Goal: Information Seeking & Learning: Learn about a topic

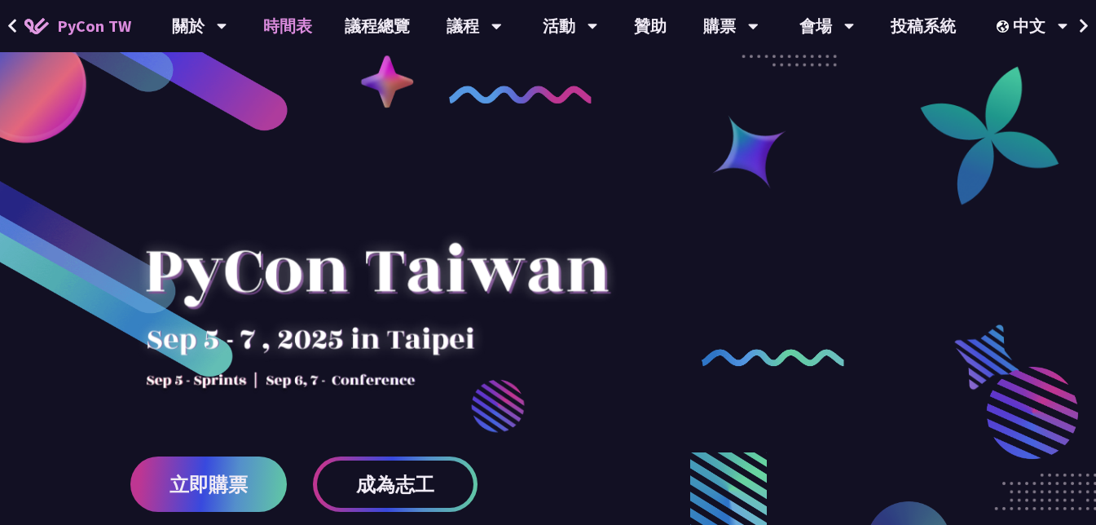
click at [310, 23] on link "時間表" at bounding box center [287, 26] width 81 height 52
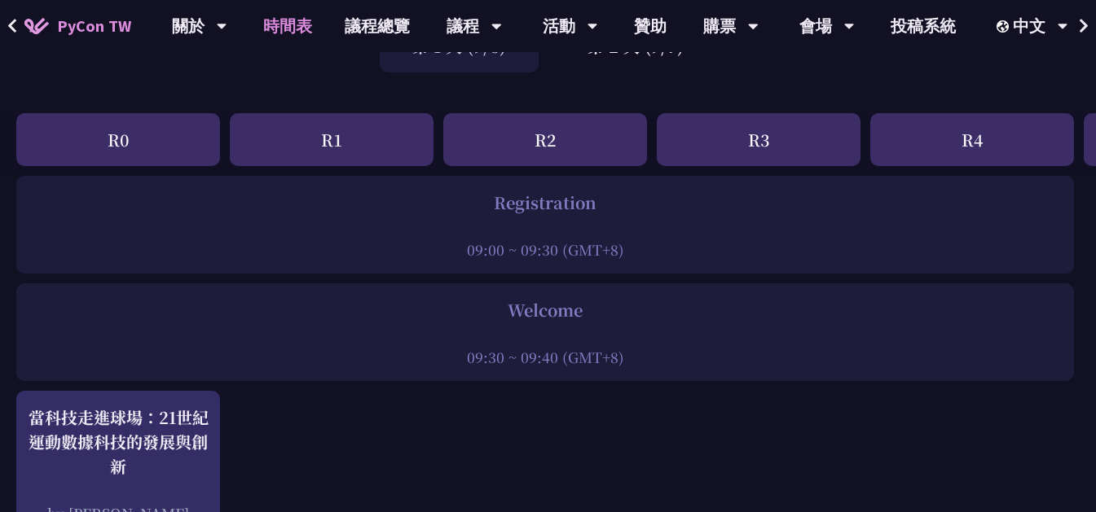
scroll to position [24, 0]
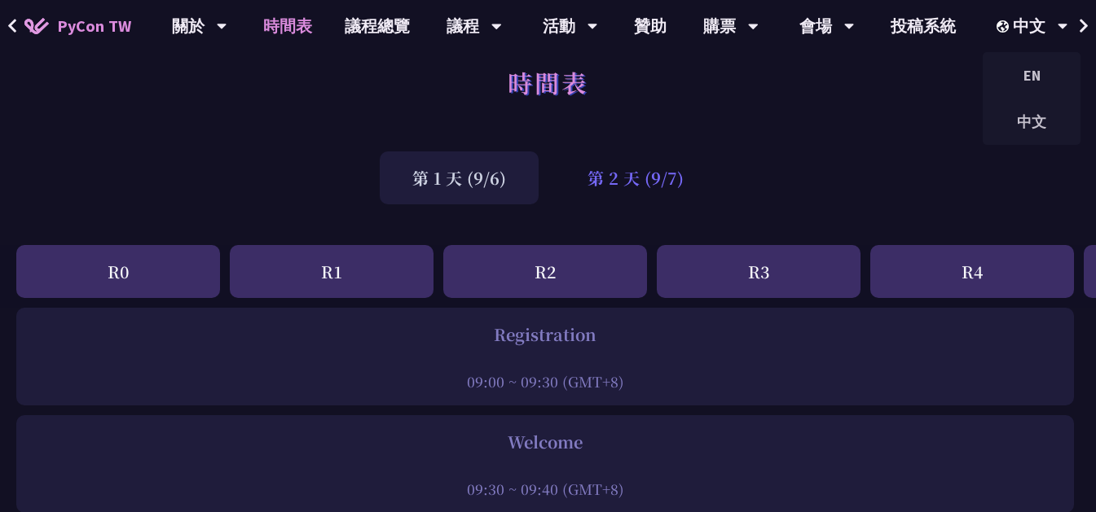
click at [662, 155] on div "第 2 天 (9/7)" at bounding box center [635, 178] width 161 height 53
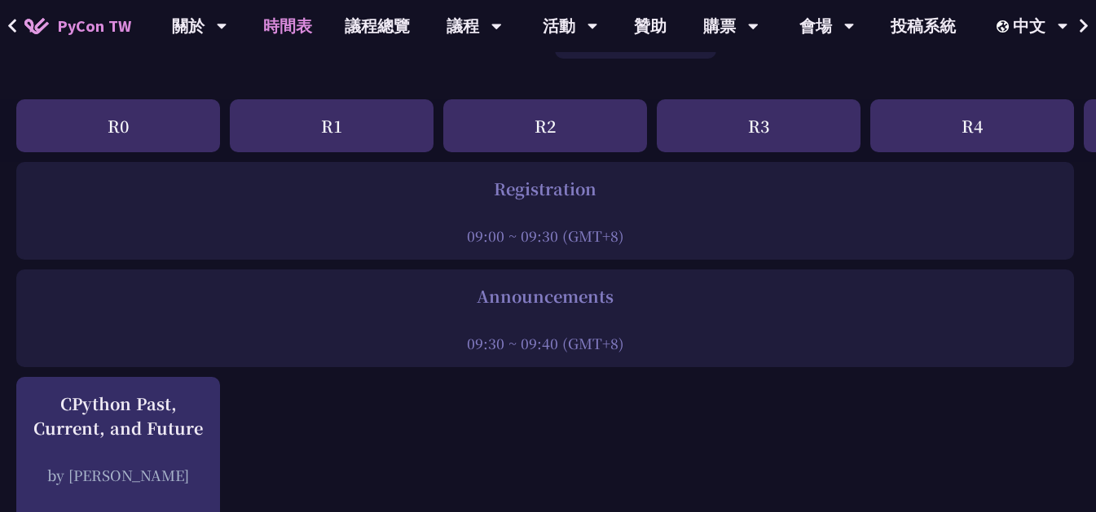
scroll to position [0, 0]
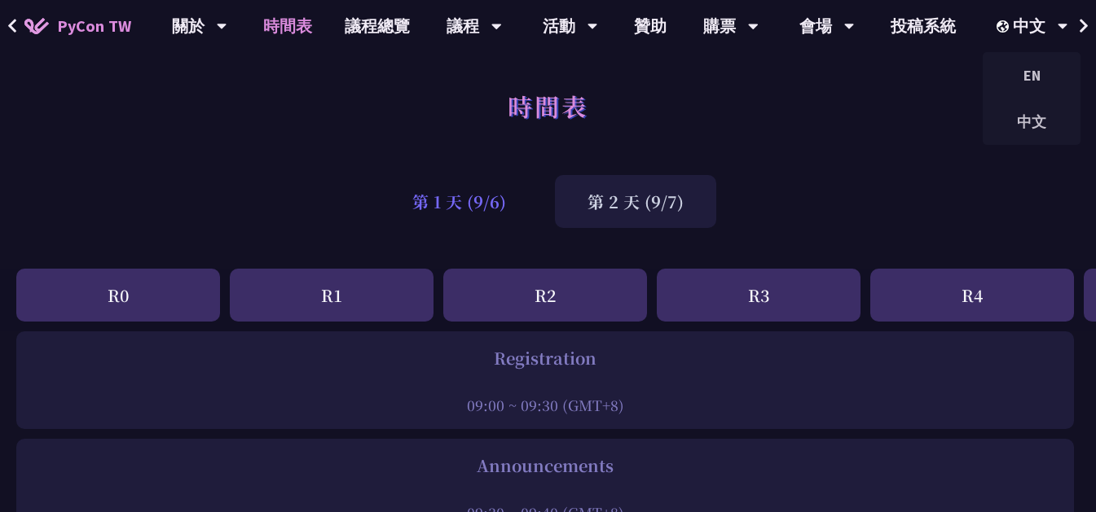
click at [454, 204] on div "第 1 天 (9/6)" at bounding box center [459, 201] width 159 height 53
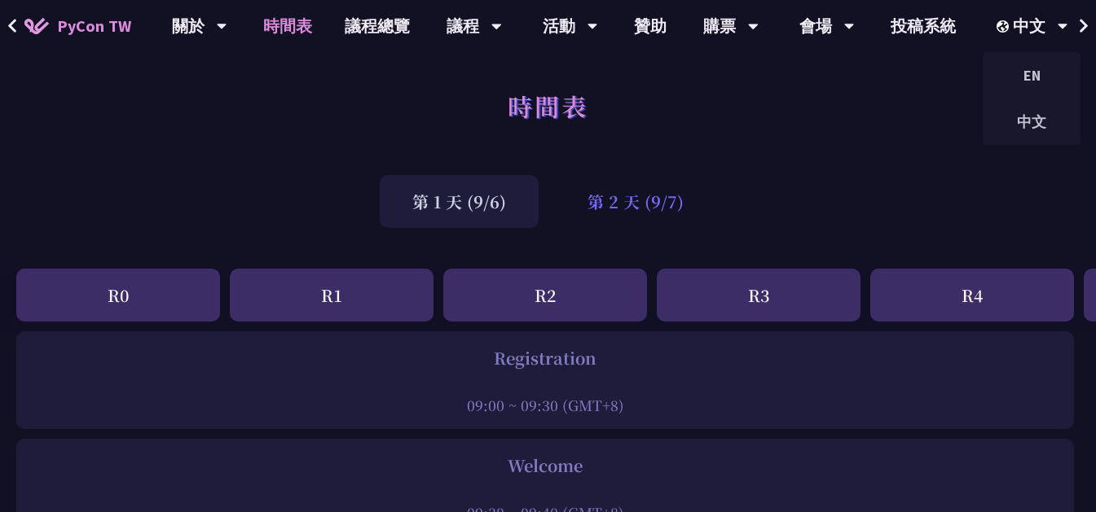
click at [650, 197] on div "第 2 天 (9/7)" at bounding box center [635, 201] width 161 height 53
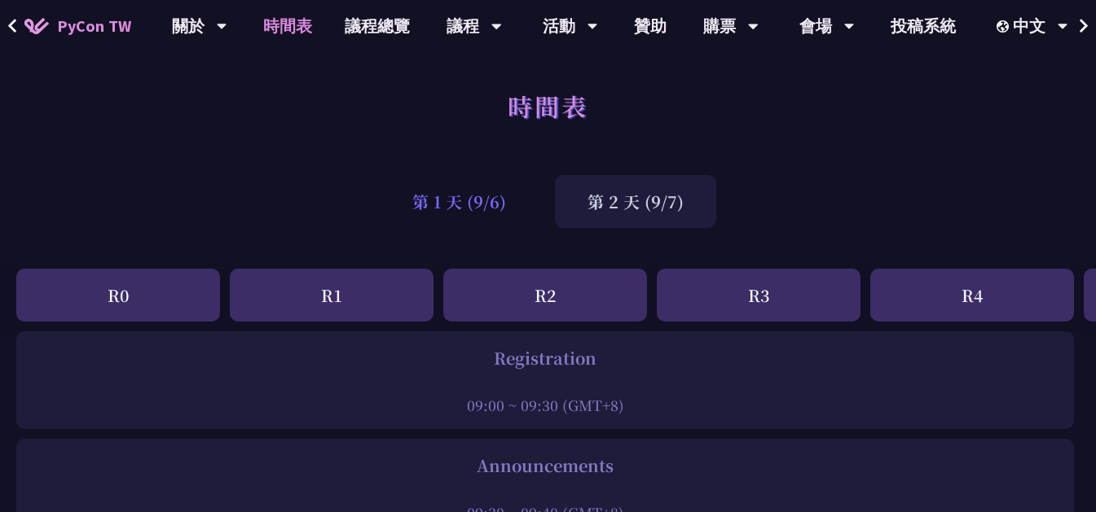
click at [494, 220] on div "第 1 天 (9/6)" at bounding box center [459, 201] width 159 height 53
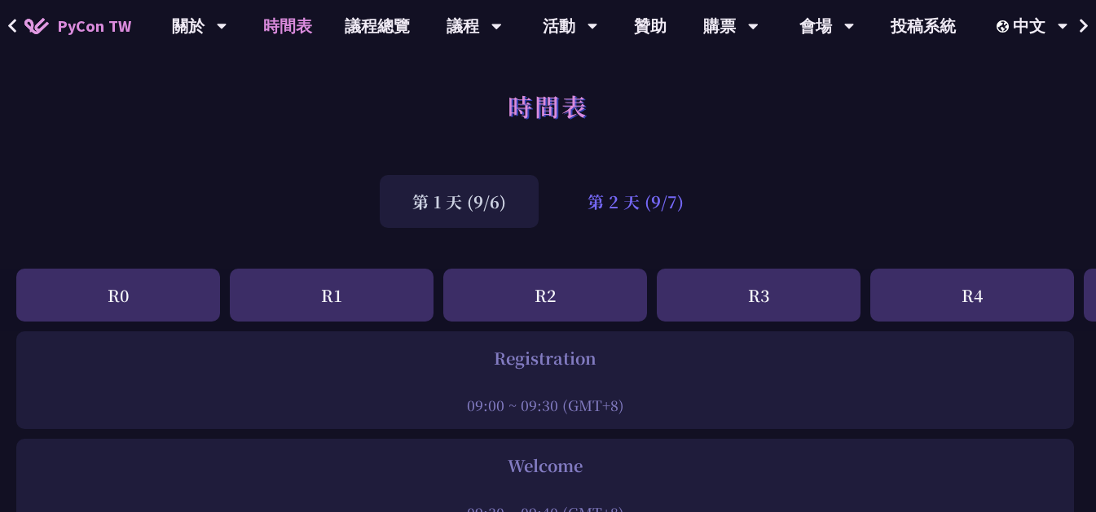
click at [627, 202] on div "第 2 天 (9/7)" at bounding box center [635, 201] width 161 height 53
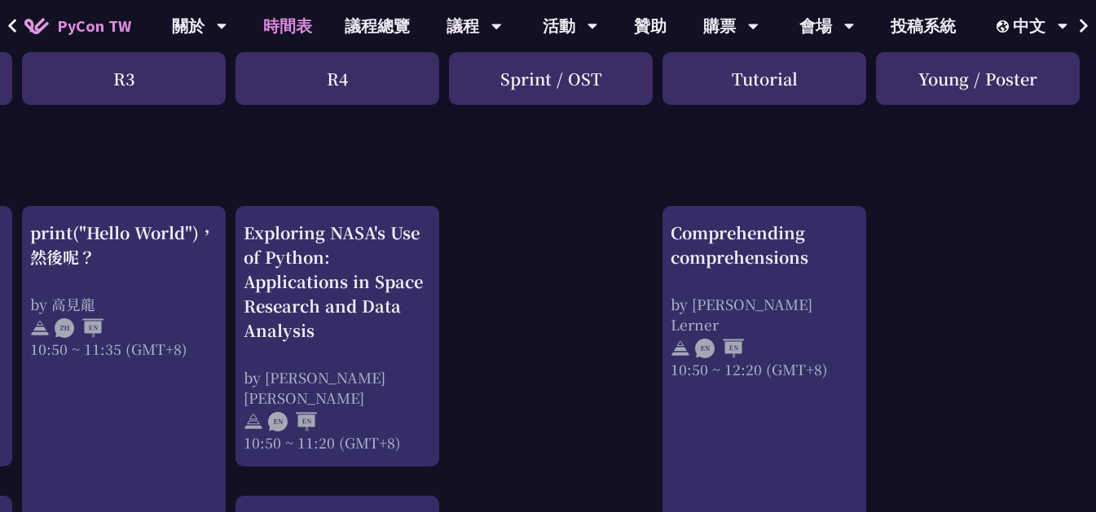
scroll to position [543, 635]
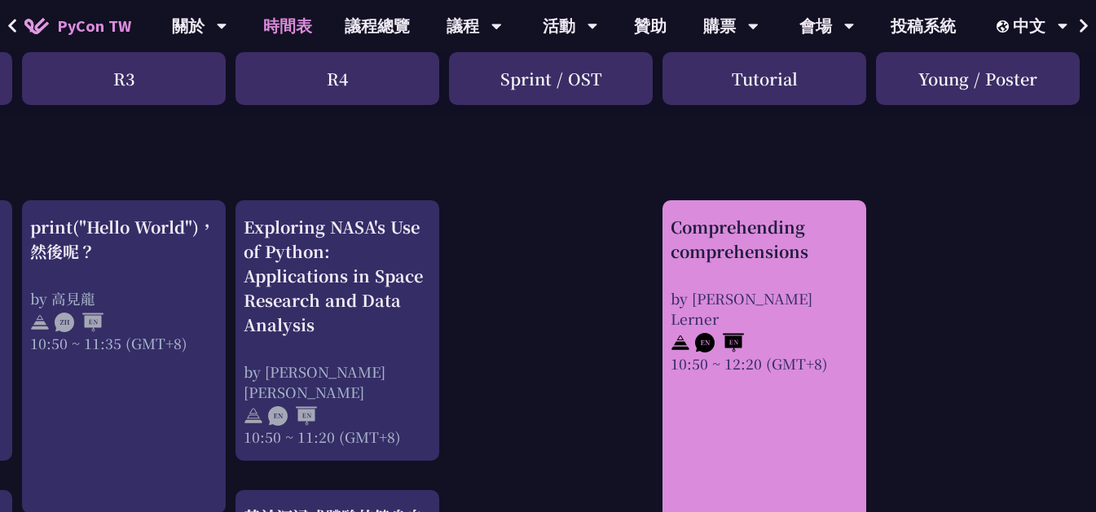
click at [745, 248] on div "Comprehending comprehensions" at bounding box center [764, 239] width 187 height 49
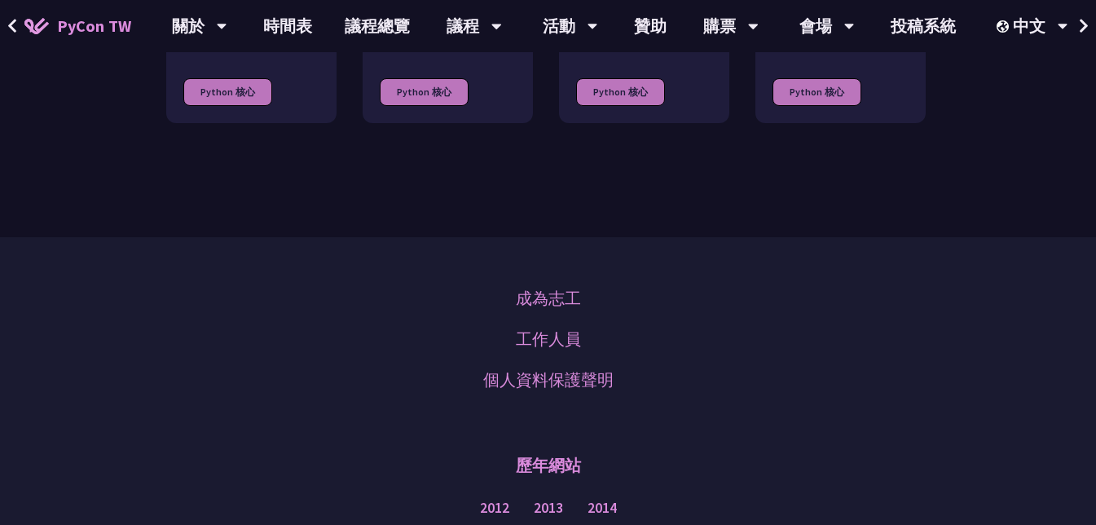
scroll to position [924, 0]
